Goal: Task Accomplishment & Management: Use online tool/utility

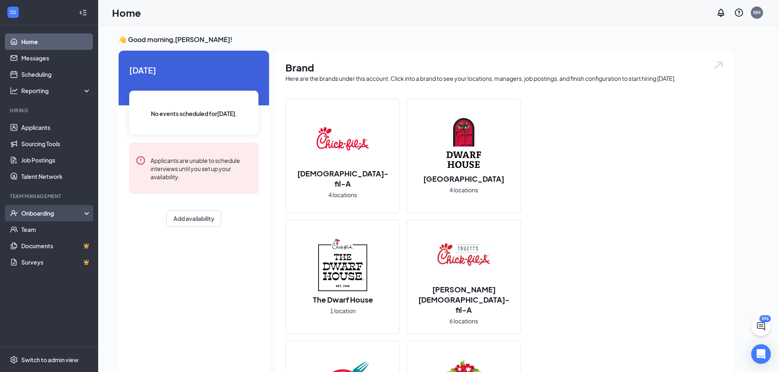
click at [31, 215] on div "Onboarding" at bounding box center [52, 213] width 63 height 8
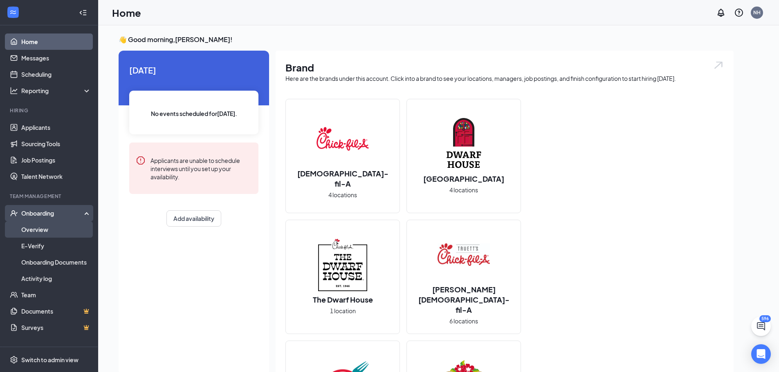
click at [34, 228] on link "Overview" at bounding box center [56, 230] width 70 height 16
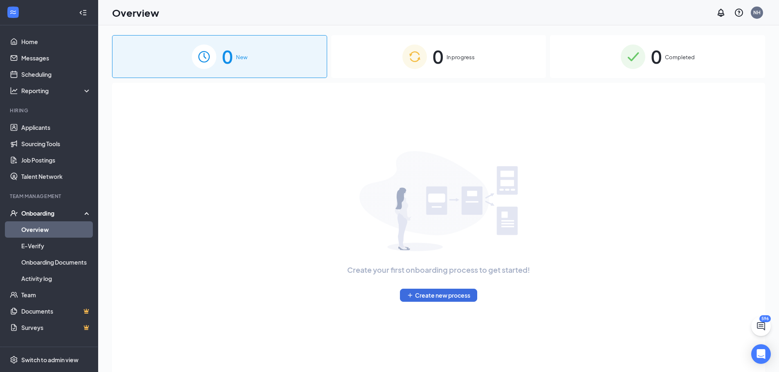
click at [639, 49] on img at bounding box center [632, 57] width 25 height 25
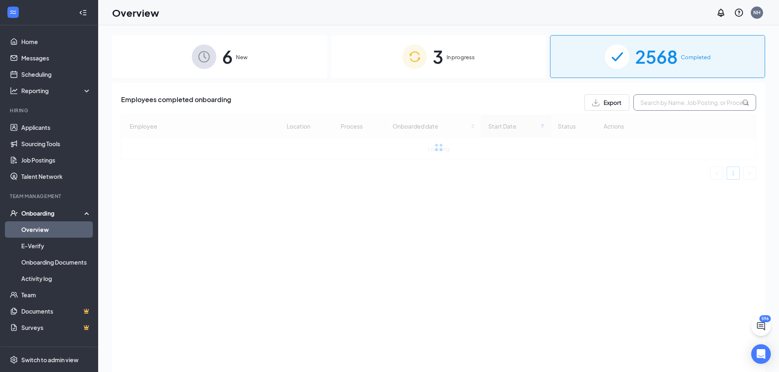
click at [672, 108] on input "text" at bounding box center [694, 102] width 123 height 16
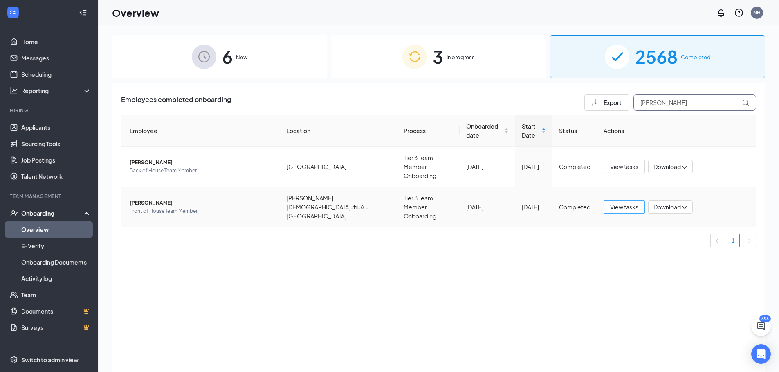
type input "[PERSON_NAME]"
click at [627, 203] on span "View tasks" at bounding box center [624, 207] width 28 height 9
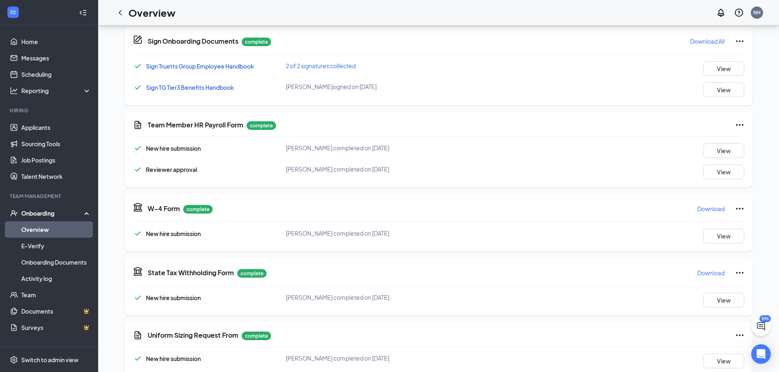
scroll to position [204, 0]
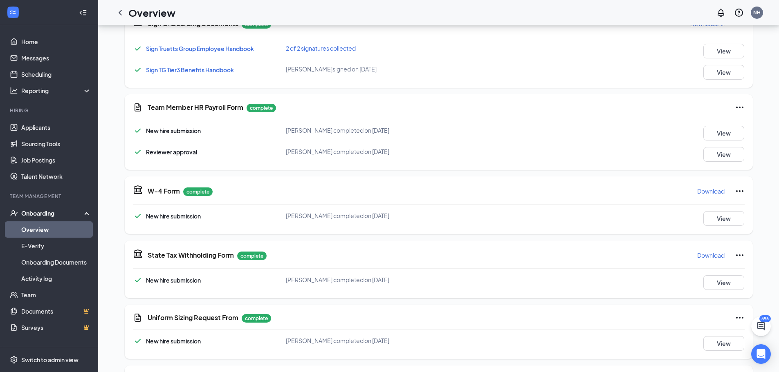
click at [719, 191] on p "Download" at bounding box center [710, 191] width 27 height 8
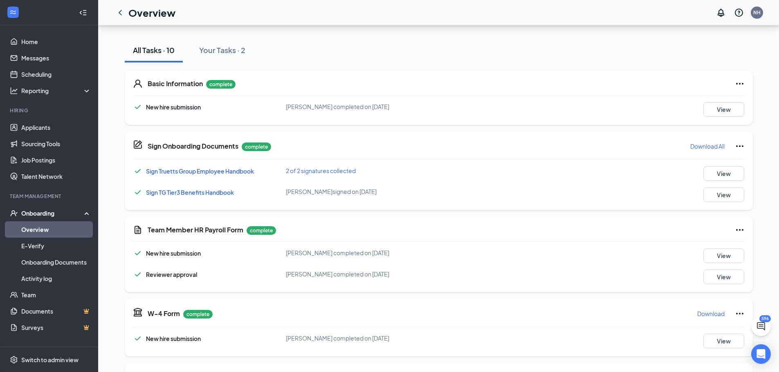
drag, startPoint x: 118, startPoint y: 13, endPoint x: 148, endPoint y: 22, distance: 31.9
click at [118, 13] on icon "ChevronLeft" at bounding box center [120, 13] width 10 height 10
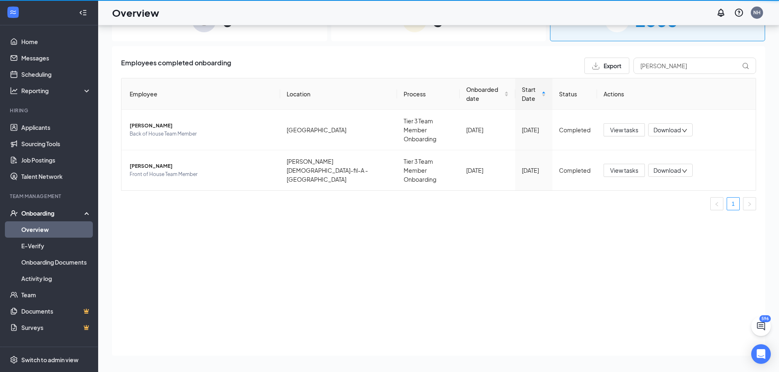
scroll to position [37, 0]
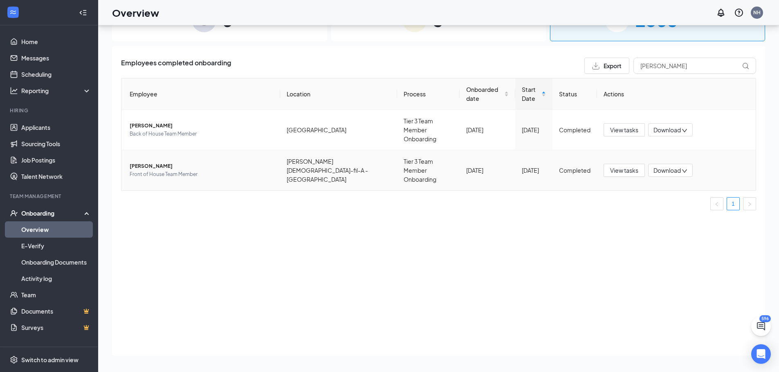
click at [681, 166] on span "Download" at bounding box center [666, 170] width 27 height 9
click at [674, 175] on div "Download summary" at bounding box center [697, 177] width 88 height 10
